Goal: Transaction & Acquisition: Subscribe to service/newsletter

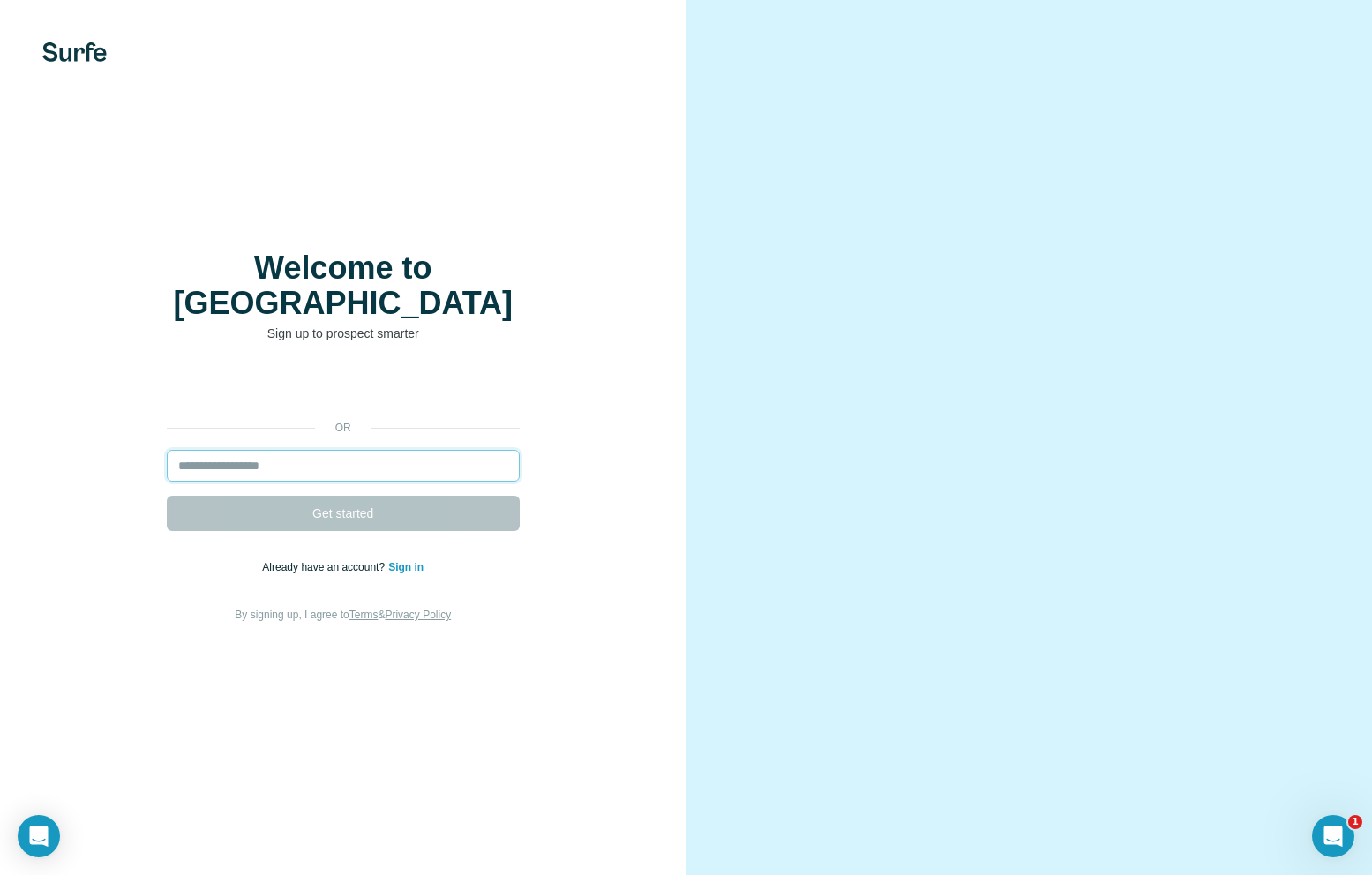
click at [268, 450] on input "email" at bounding box center [343, 466] width 353 height 32
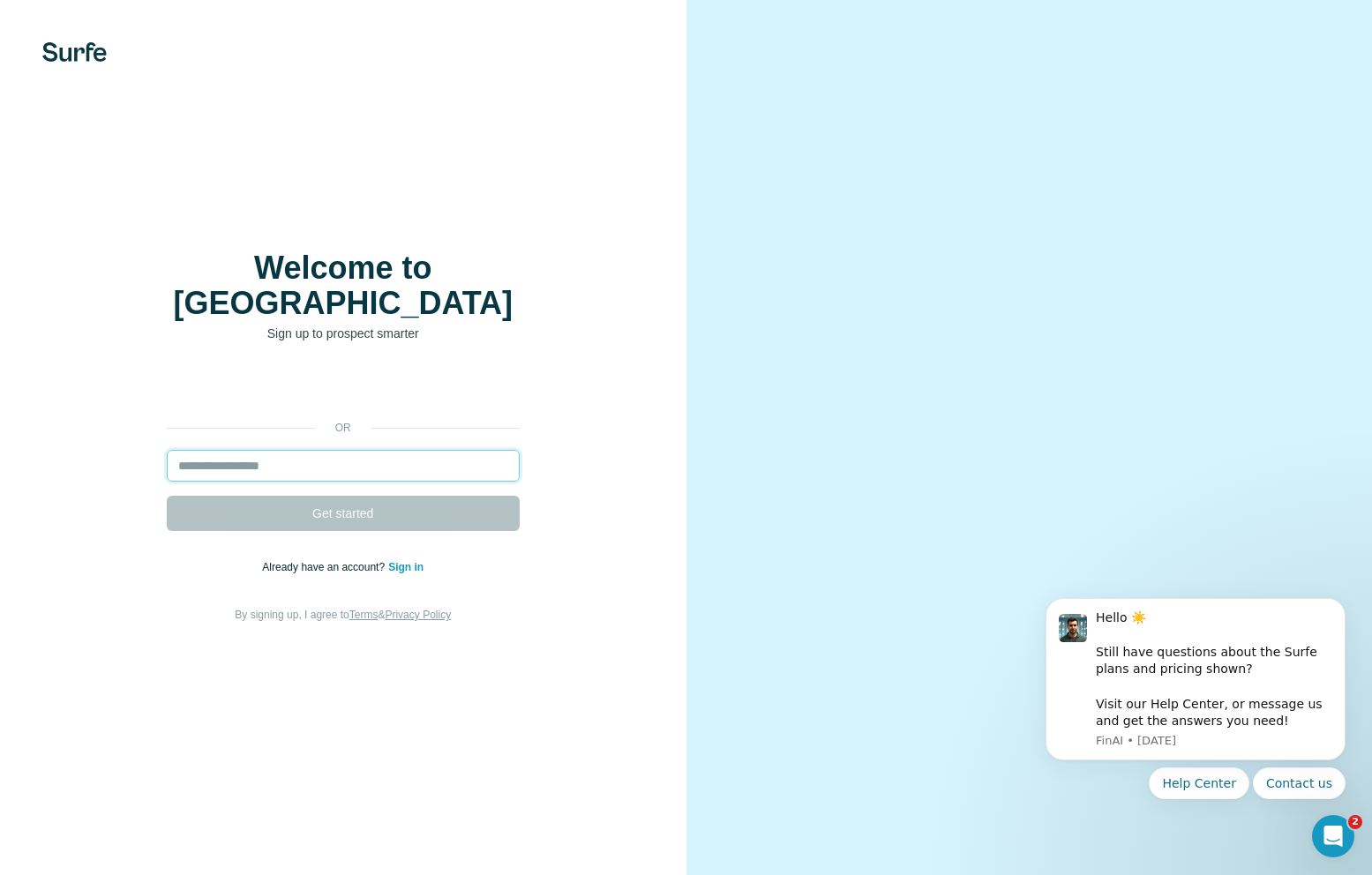
click at [268, 450] on input "email" at bounding box center [343, 466] width 353 height 32
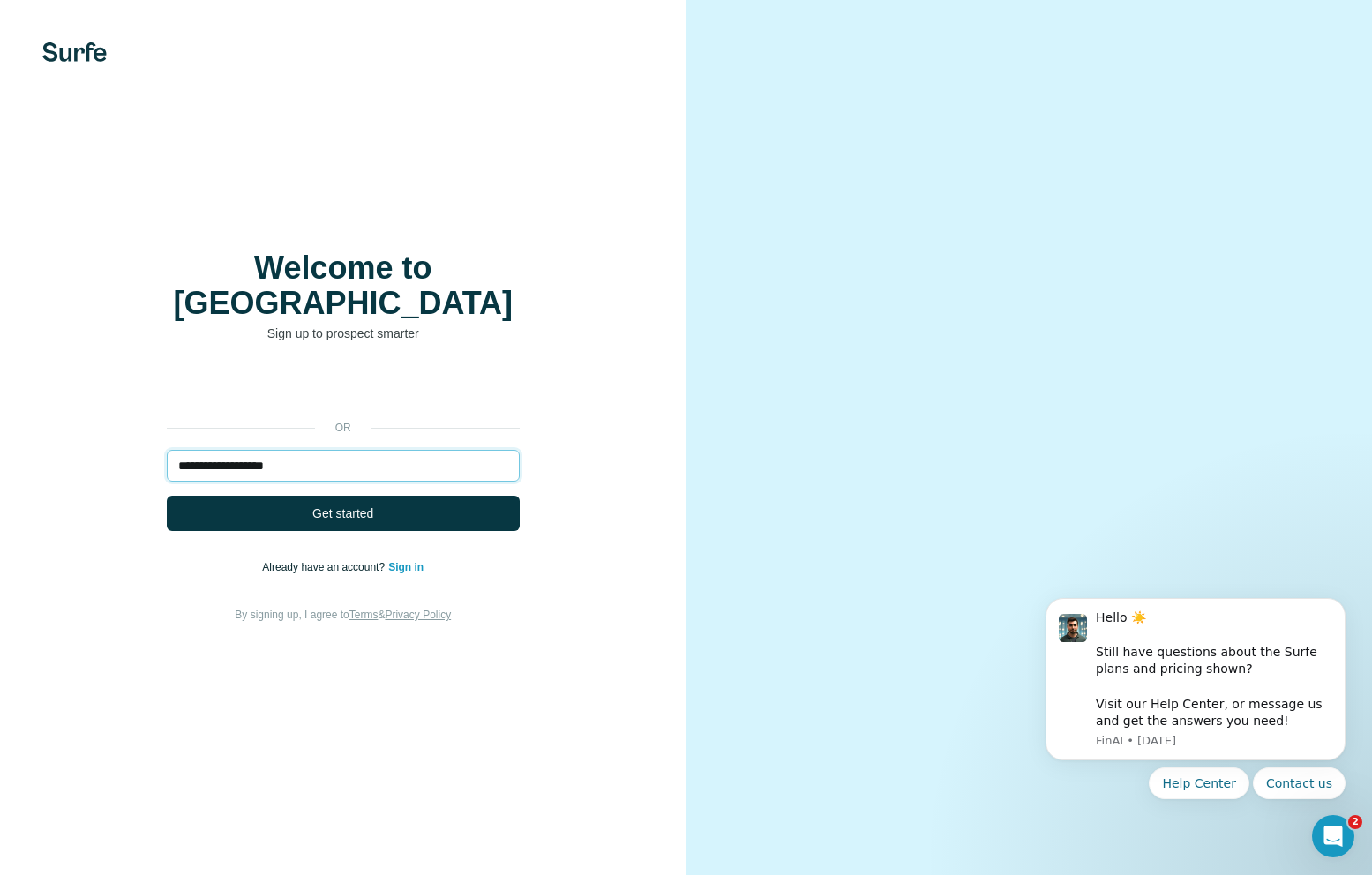
type input "**********"
click at [167, 496] on button "Get started" at bounding box center [343, 513] width 353 height 35
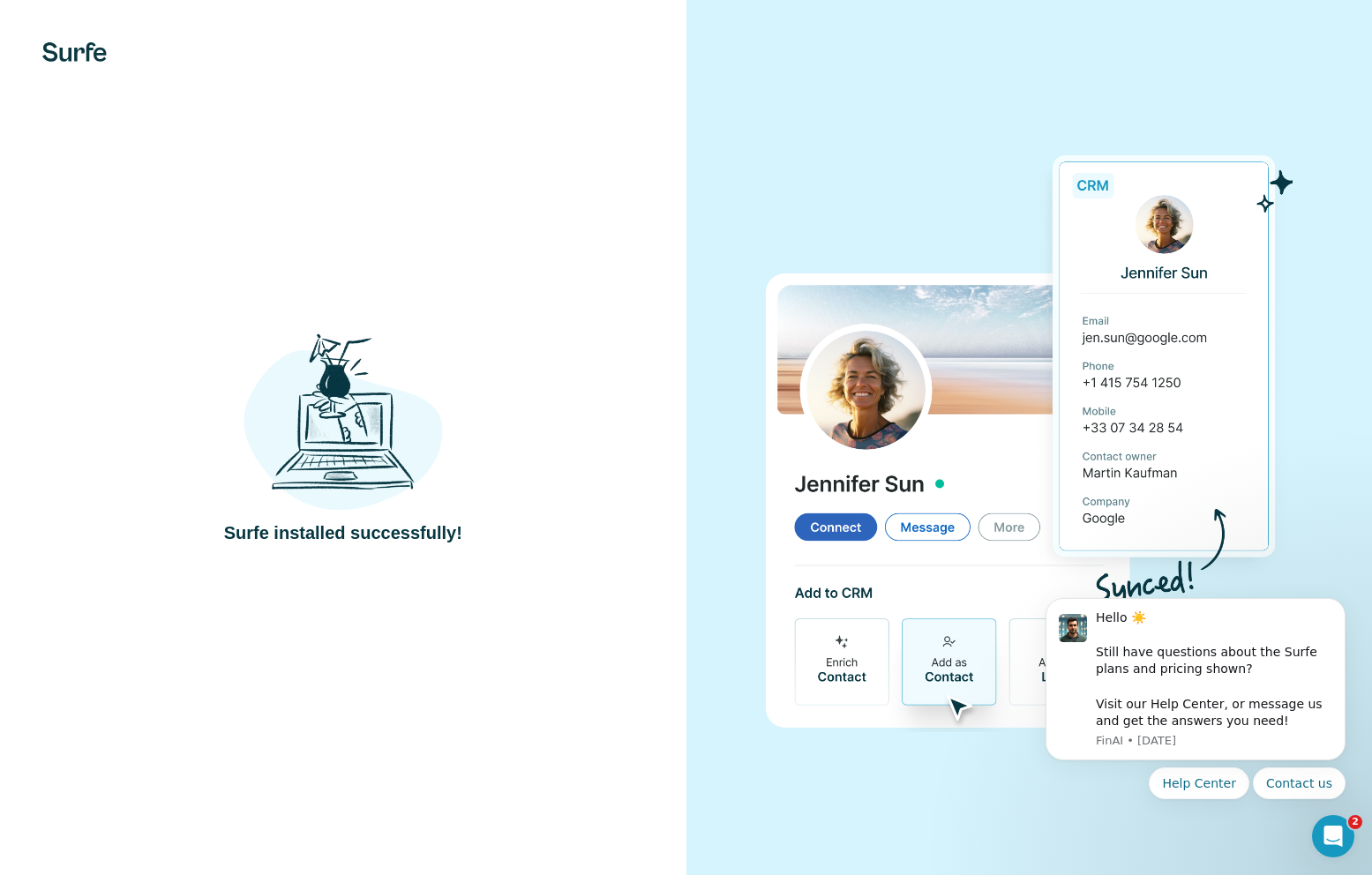
click at [214, 420] on div "Surfe installed successfully!" at bounding box center [343, 438] width 615 height 216
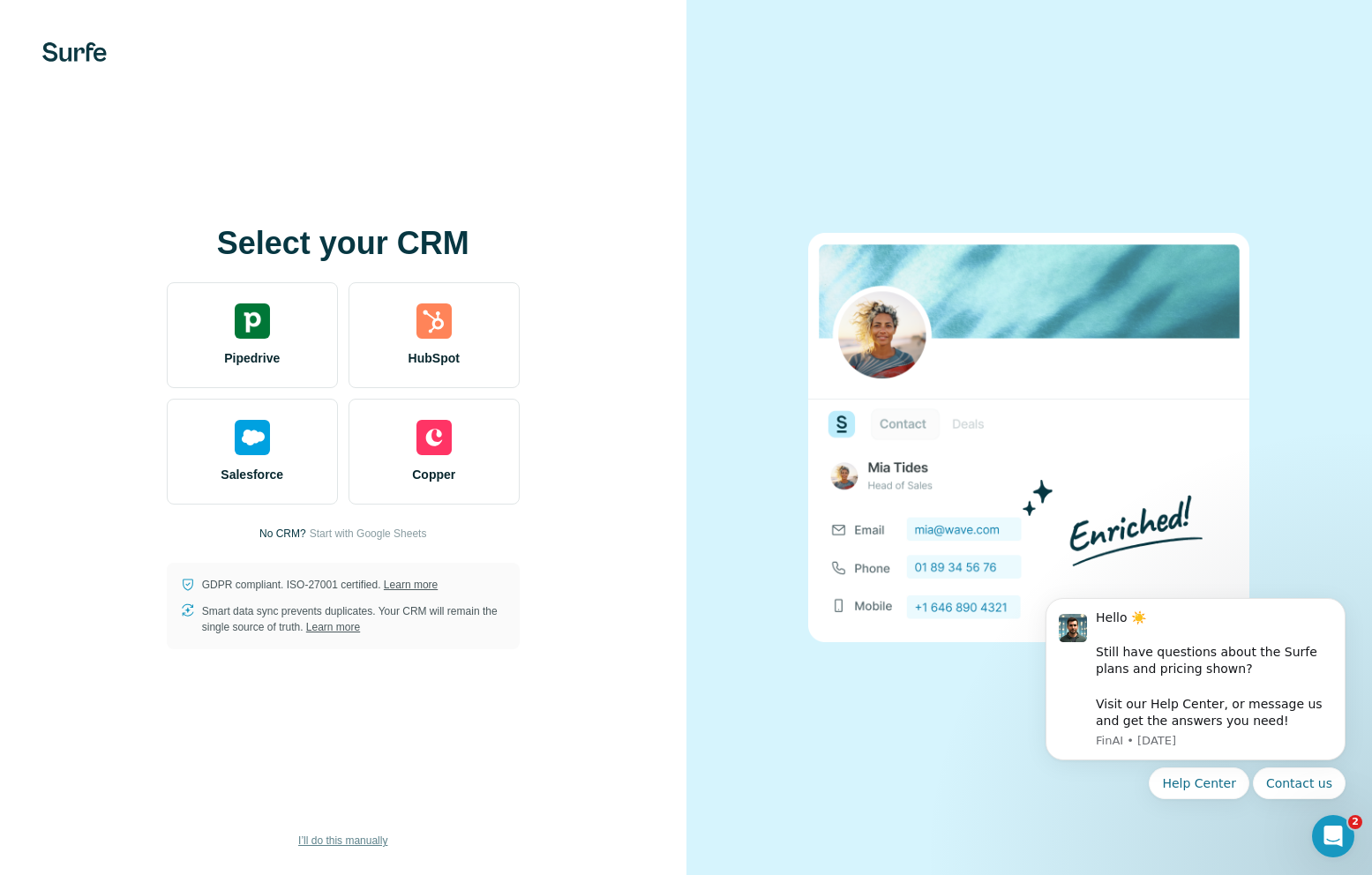
click at [316, 843] on span "I’ll do this manually" at bounding box center [343, 840] width 89 height 16
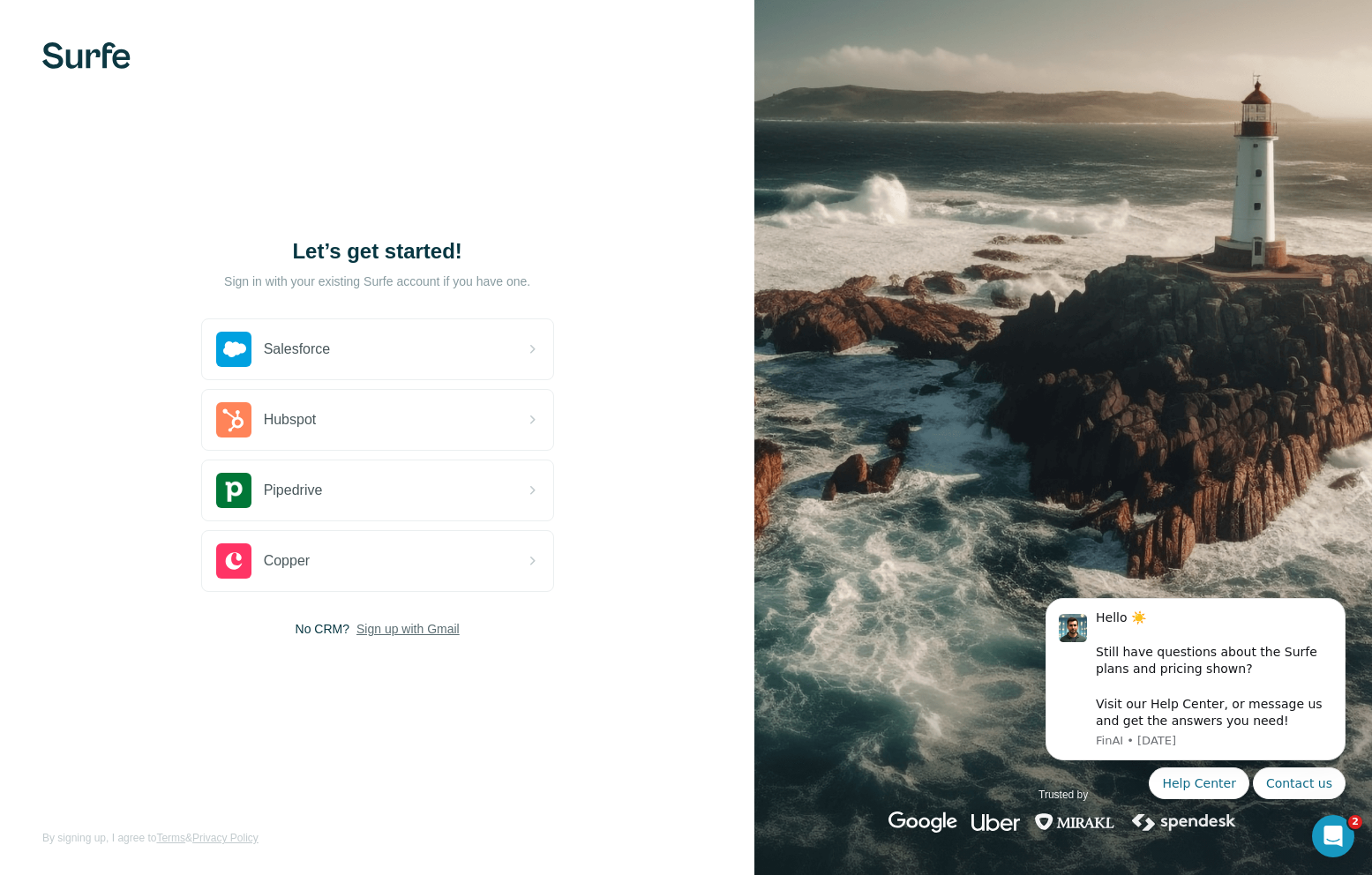
click at [402, 631] on span "Sign up with Gmail" at bounding box center [408, 629] width 103 height 18
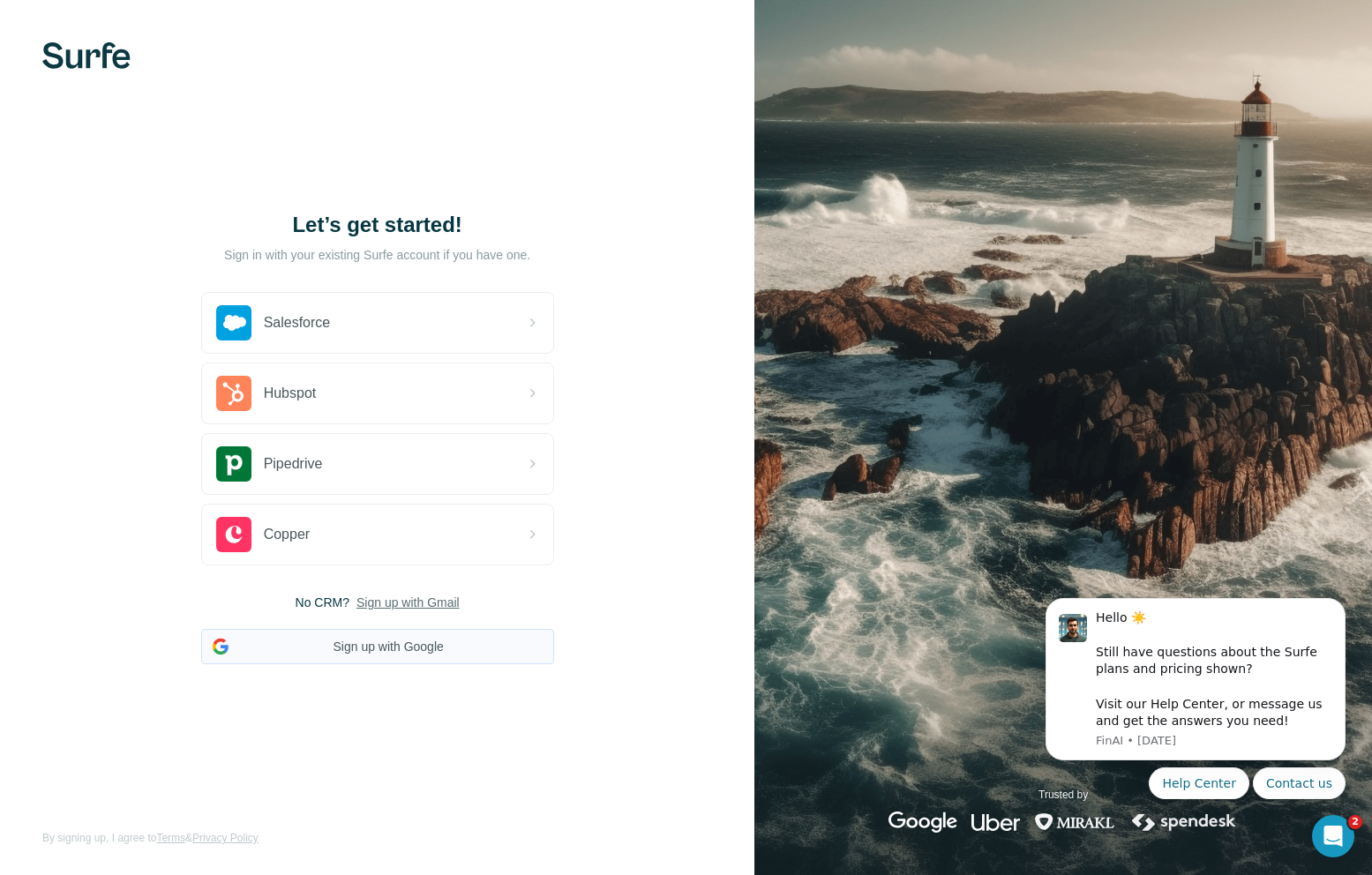
click at [385, 650] on button "Sign up with Google" at bounding box center [377, 646] width 353 height 35
